Goal: Navigation & Orientation: Find specific page/section

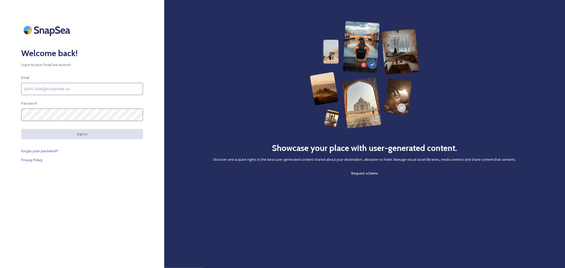
click at [59, 88] on input at bounding box center [82, 89] width 122 height 12
paste input "[PERSON_NAME][EMAIL_ADDRESS][DOMAIN_NAME]"
type input "[PERSON_NAME][EMAIL_ADDRESS][DOMAIN_NAME]"
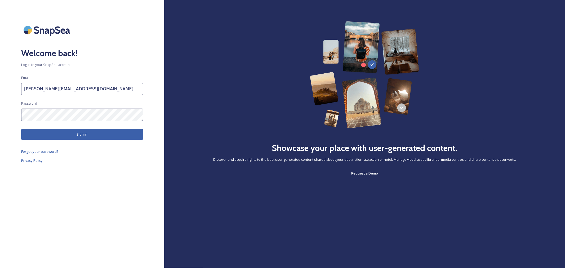
click at [59, 137] on button "Sign in" at bounding box center [82, 134] width 122 height 11
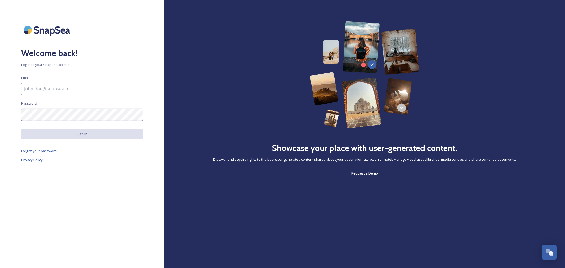
click at [38, 89] on input at bounding box center [82, 89] width 122 height 12
paste input "[PERSON_NAME][EMAIL_ADDRESS][DOMAIN_NAME]"
type input "[PERSON_NAME][EMAIL_ADDRESS][DOMAIN_NAME]"
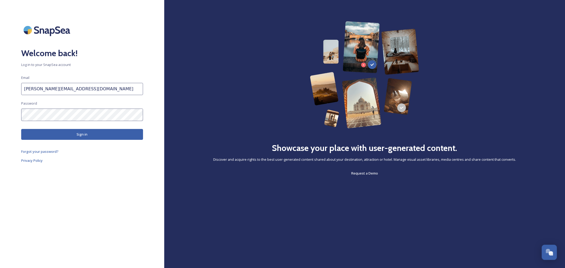
click at [52, 133] on button "Sign in" at bounding box center [82, 134] width 122 height 11
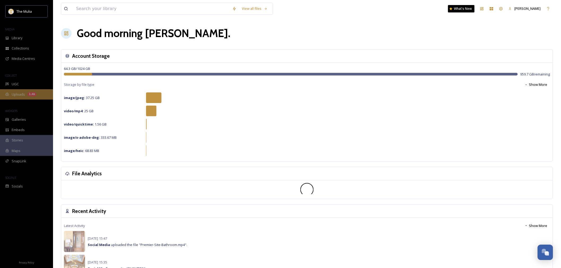
click at [28, 96] on div "1.4k" at bounding box center [32, 94] width 9 height 4
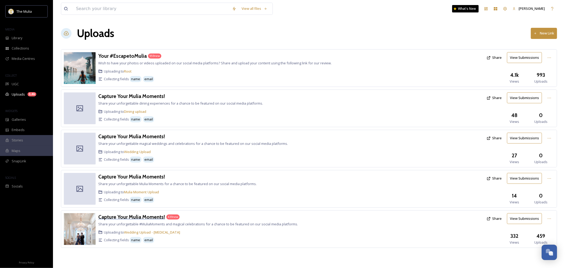
click at [143, 216] on h3 "Capture Your Mulia Moments!" at bounding box center [131, 217] width 67 height 6
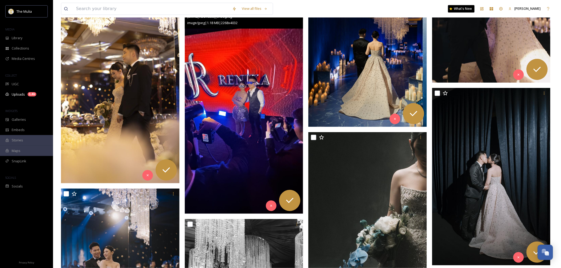
scroll to position [2532, 0]
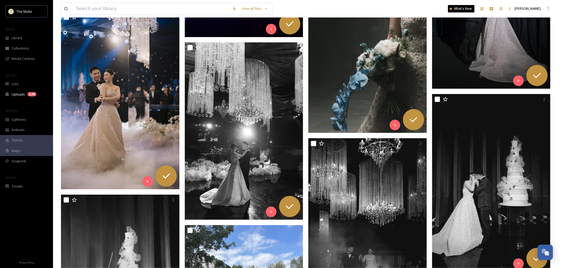
click at [364, 88] on img at bounding box center [367, 44] width 118 height 178
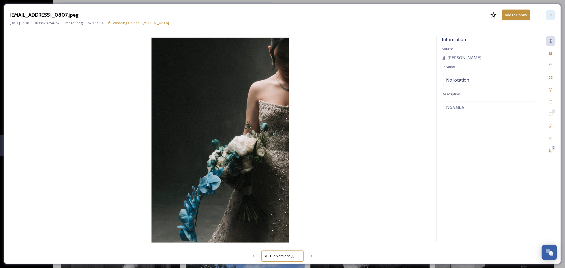
click at [550, 16] on icon at bounding box center [551, 15] width 4 height 4
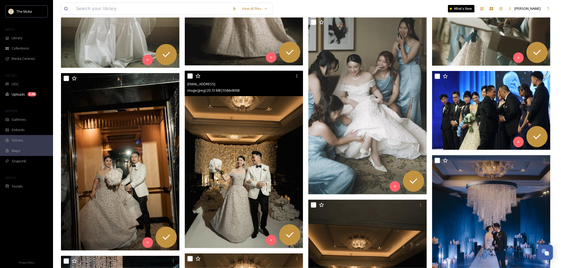
scroll to position [1892, 0]
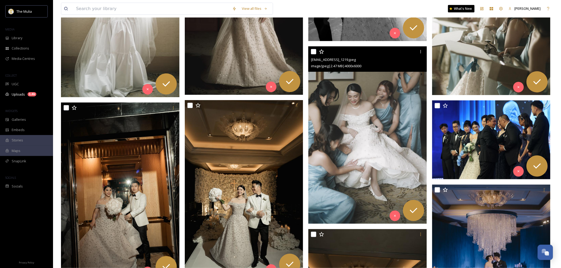
click at [365, 99] on img at bounding box center [367, 135] width 118 height 178
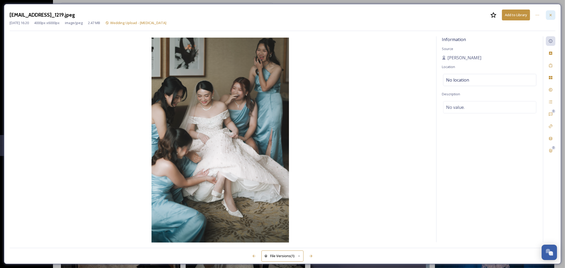
click at [553, 12] on div at bounding box center [551, 15] width 10 height 10
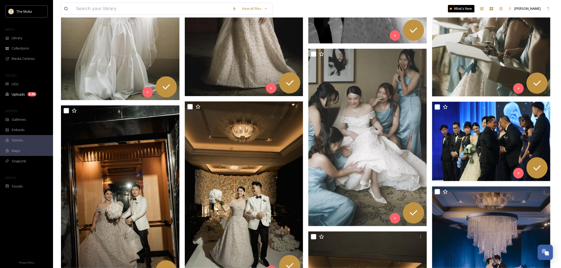
scroll to position [1863, 0]
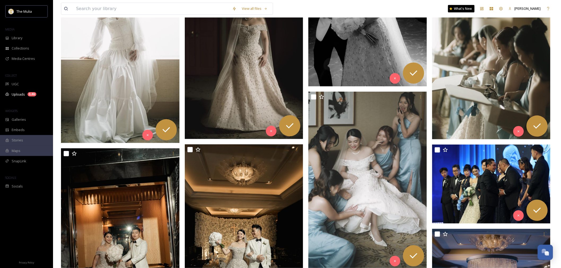
click at [461, 99] on img at bounding box center [491, 51] width 118 height 178
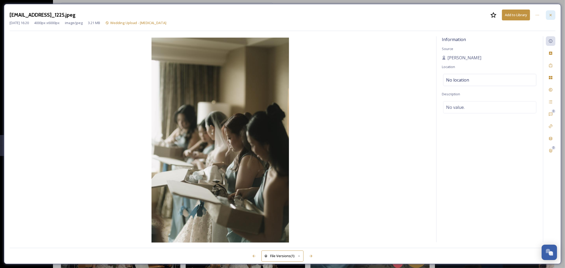
drag, startPoint x: 550, startPoint y: 17, endPoint x: 527, endPoint y: 6, distance: 25.6
click at [550, 17] on icon at bounding box center [551, 15] width 4 height 4
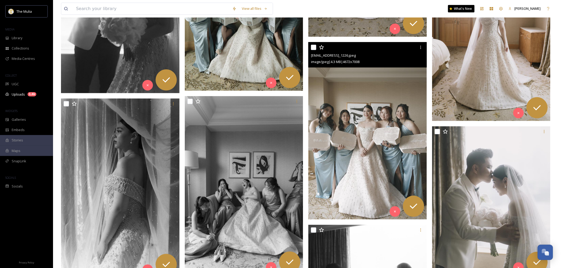
scroll to position [862, 0]
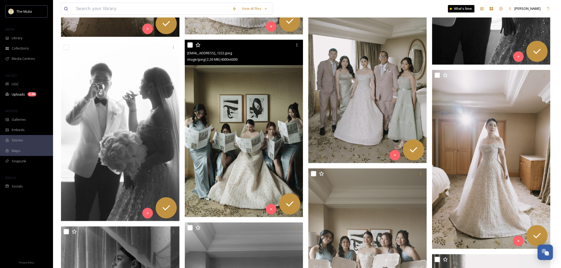
click at [269, 170] on img at bounding box center [244, 129] width 118 height 178
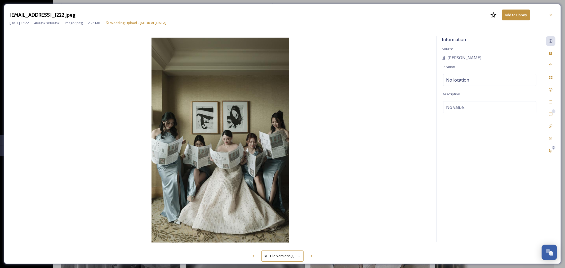
click at [552, 17] on icon at bounding box center [551, 15] width 4 height 4
